Goal: Ask a question

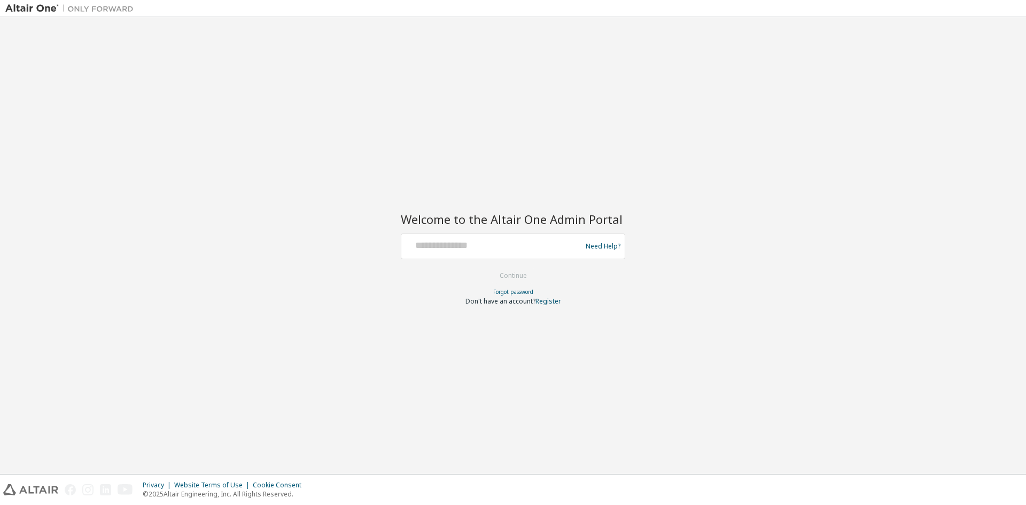
click at [468, 256] on div "Need Help?" at bounding box center [513, 246] width 224 height 26
click at [466, 252] on div "Need Help?" at bounding box center [513, 246] width 224 height 26
click at [466, 252] on div at bounding box center [492, 246] width 175 height 20
click at [472, 251] on input "text" at bounding box center [492, 243] width 175 height 15
type input "*"
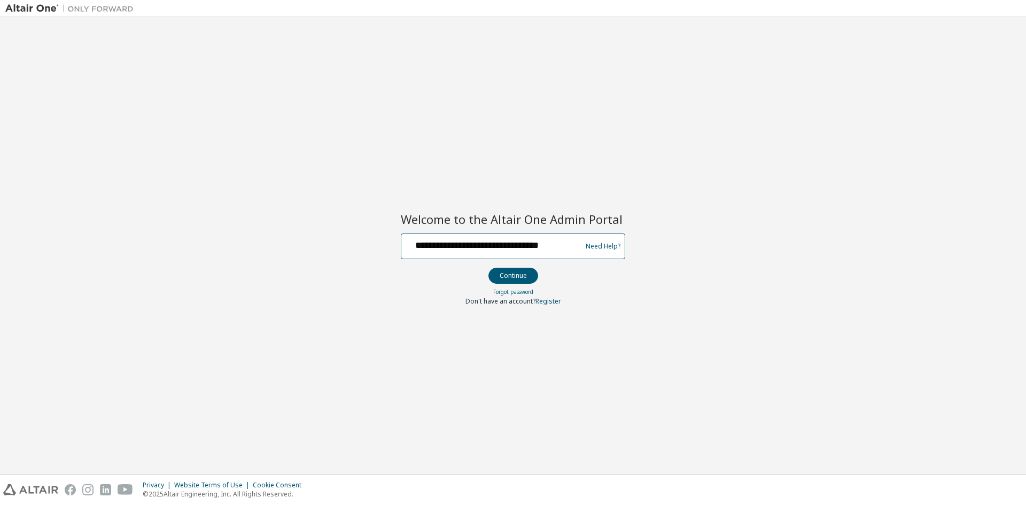
type input "**********"
click at [488, 268] on button "Continue" at bounding box center [513, 276] width 50 height 16
